Goal: Task Accomplishment & Management: Manage account settings

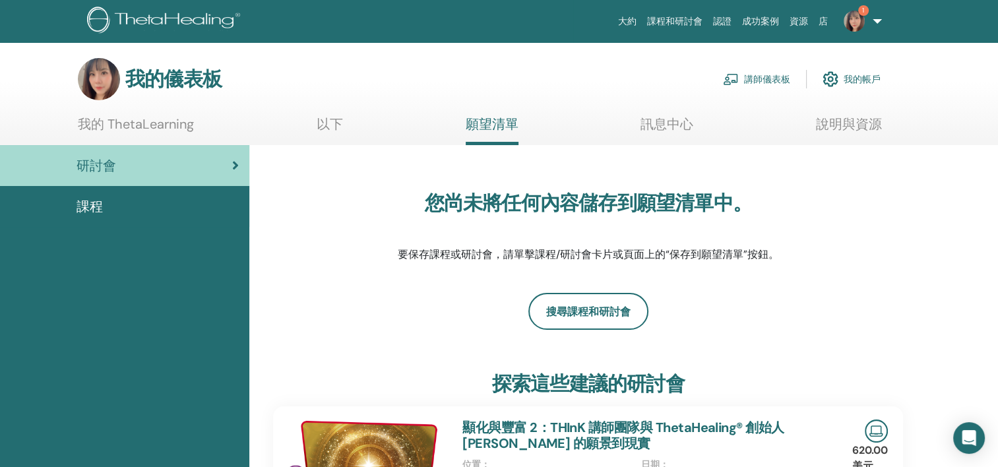
click at [757, 77] on font "講師儀表板" at bounding box center [767, 79] width 46 height 12
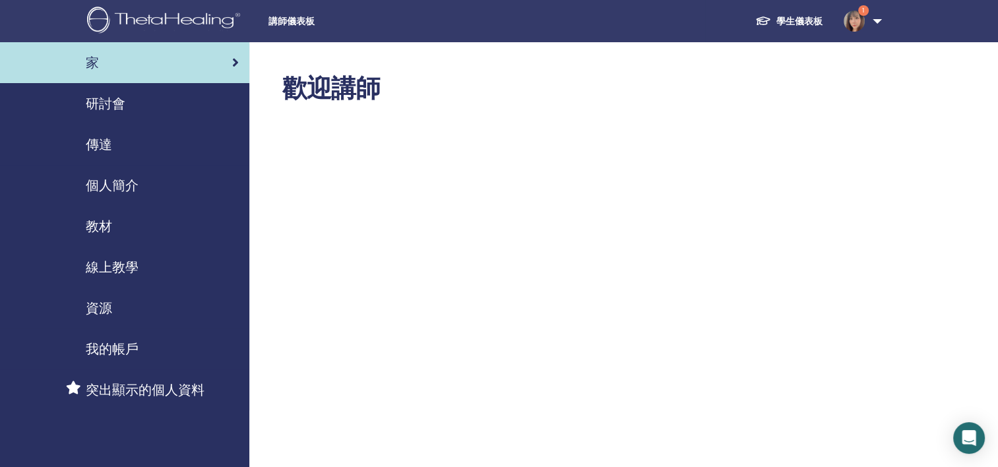
click at [124, 105] on span "研討會" at bounding box center [106, 104] width 40 height 20
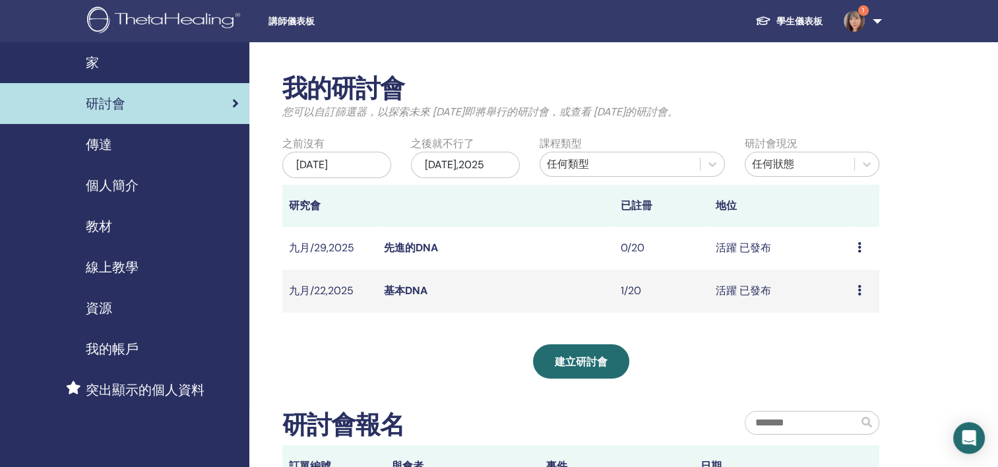
click at [393, 297] on link "基本DNA" at bounding box center [406, 290] width 44 height 14
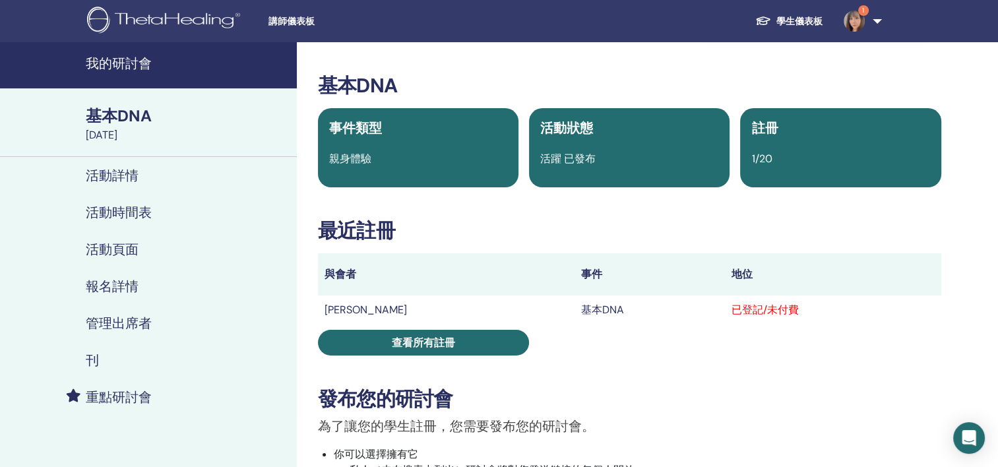
click at [139, 71] on h4 "我的研討會" at bounding box center [187, 63] width 203 height 16
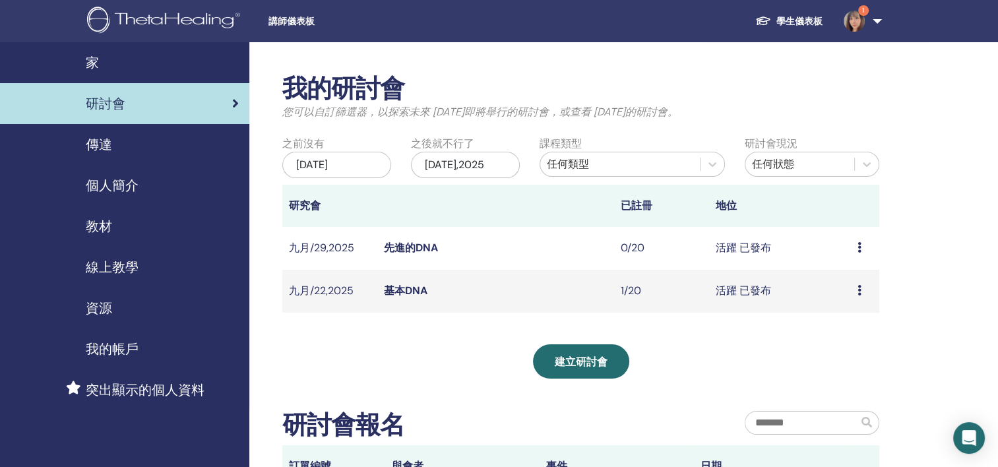
click at [417, 254] on link "先進的DNA" at bounding box center [411, 248] width 54 height 14
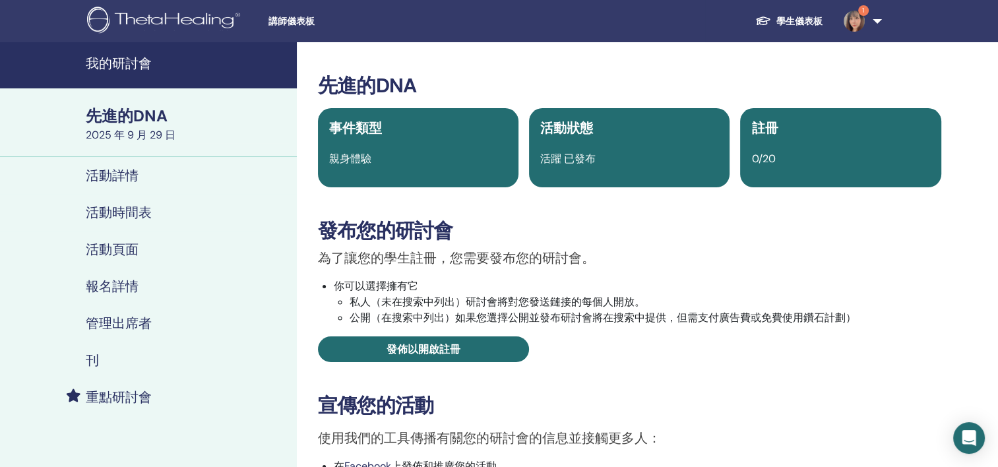
click at [305, 219] on div "先進的DNA 事件類型 親身體驗 活動狀態 活躍 已發布 註冊 0/20 發布您的研討會 為了讓您的學生註冊，您需要發布您的研討會。 你可以選擇擁有它 私人（…" at bounding box center [629, 354] width 649 height 560
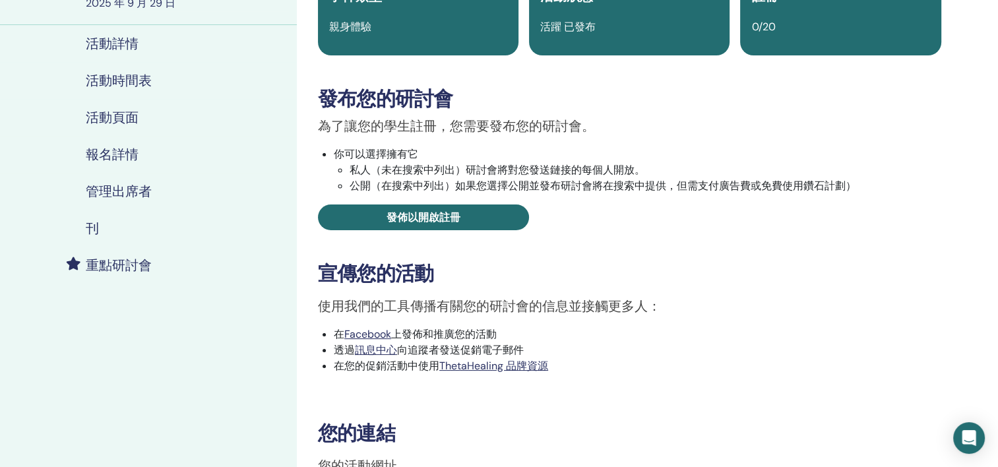
scroll to position [330, 0]
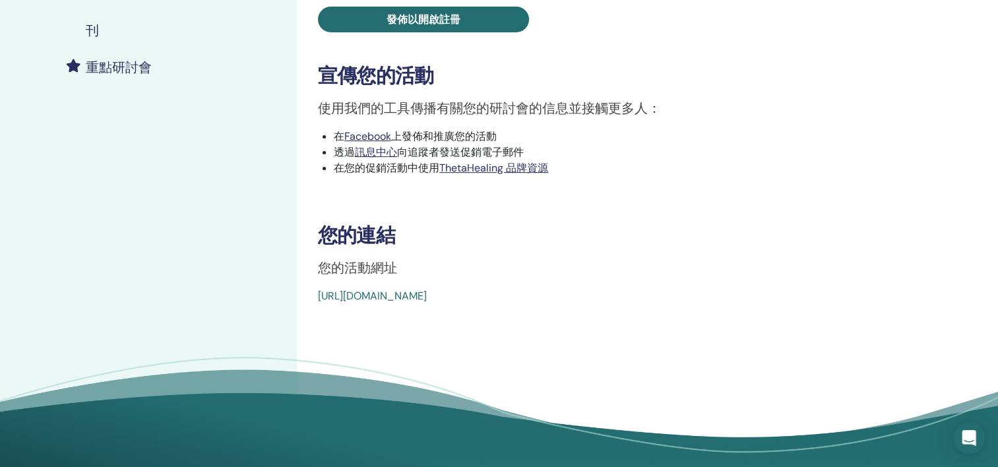
drag, startPoint x: 614, startPoint y: 293, endPoint x: 316, endPoint y: 299, distance: 297.4
click at [316, 299] on div "先進的DNA 事件類型 親身體驗 活動狀態 活躍 已發布 註冊 0/20 發布您的研討會 為了讓您的學生註冊，您需要發布您的研討會。 你可以選擇擁有它 私人（…" at bounding box center [629, 24] width 649 height 560
drag, startPoint x: 316, startPoint y: 299, endPoint x: 328, endPoint y: 293, distance: 13.3
drag, startPoint x: 328, startPoint y: 293, endPoint x: 520, endPoint y: 363, distance: 204.0
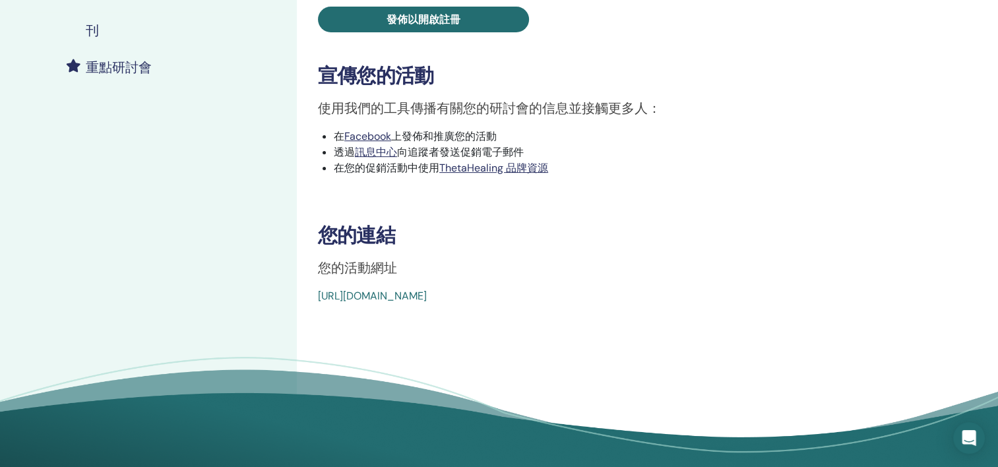
drag, startPoint x: 615, startPoint y: 297, endPoint x: 314, endPoint y: 301, distance: 301.3
click at [314, 301] on div "先進的DNA 事件類型 親身體驗 活動狀態 活躍 已發布 註冊 0/20 發布您的研討會 為了讓您的學生註冊，您需要發布您的研討會。 你可以選擇擁有它 私人（…" at bounding box center [629, 24] width 649 height 560
drag, startPoint x: 314, startPoint y: 301, endPoint x: 328, endPoint y: 297, distance: 14.9
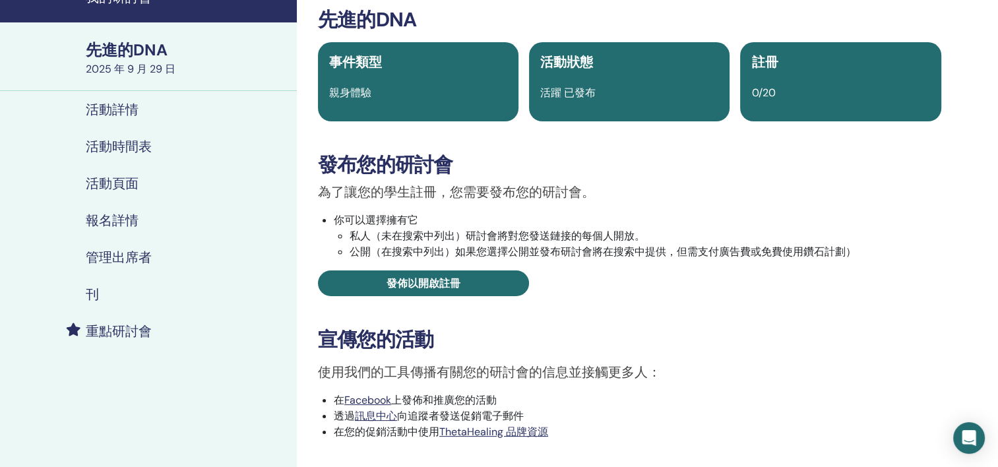
scroll to position [0, 0]
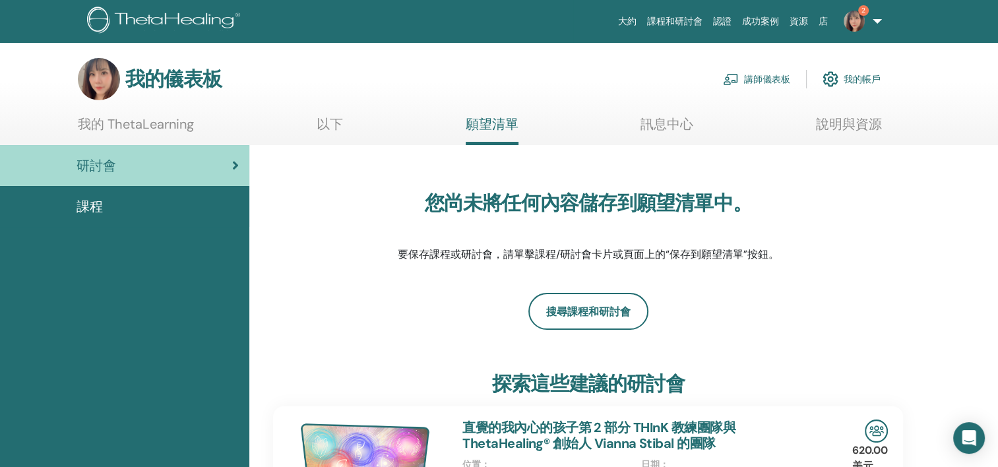
click at [769, 76] on font "講師儀表板" at bounding box center [767, 79] width 46 height 12
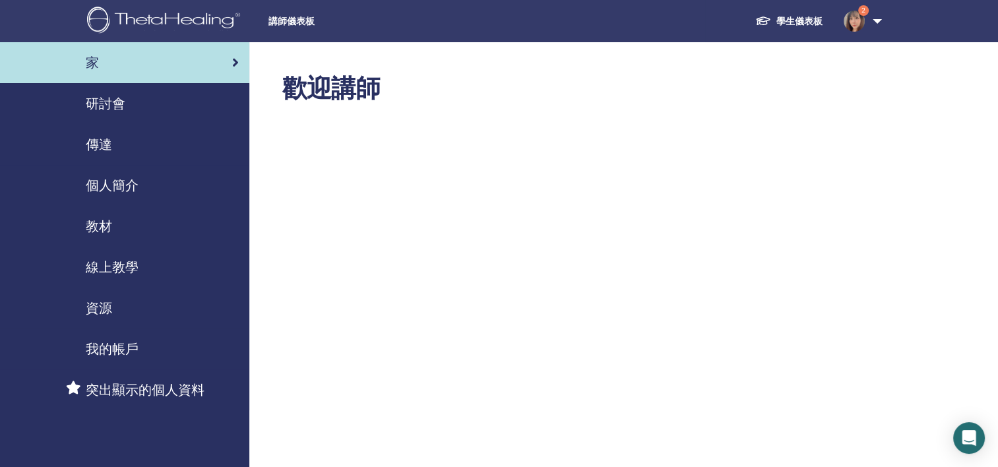
click at [98, 99] on span "研討會" at bounding box center [106, 104] width 40 height 20
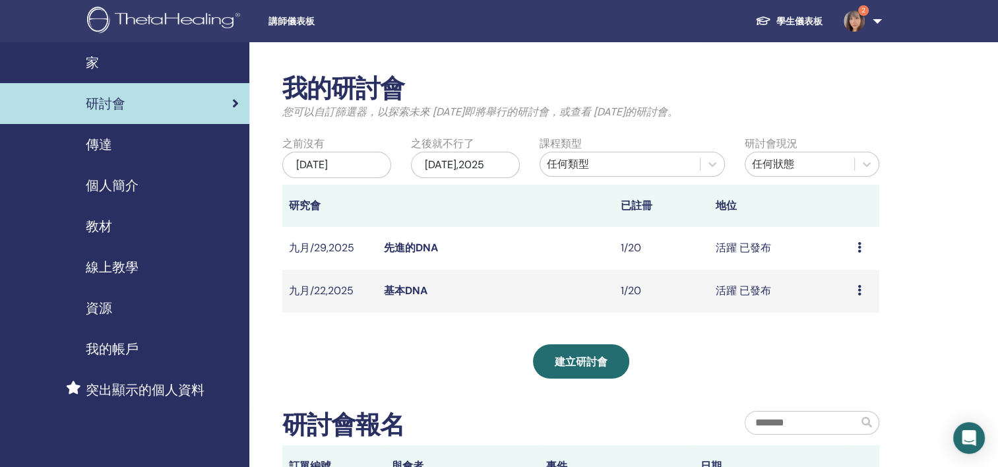
click at [411, 254] on link "先進的DNA" at bounding box center [411, 248] width 54 height 14
